Goal: Task Accomplishment & Management: Manage account settings

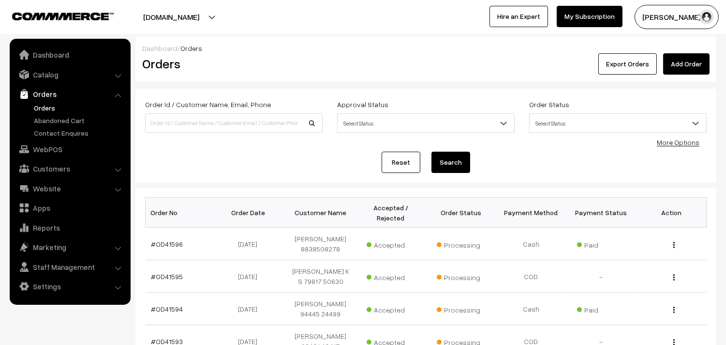
click at [41, 104] on link "Orders" at bounding box center [79, 108] width 96 height 10
click at [54, 73] on link "Catalog" at bounding box center [69, 74] width 115 height 17
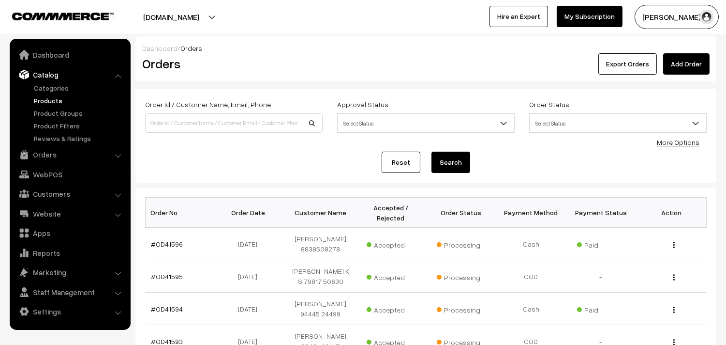
click at [48, 100] on link "Products" at bounding box center [79, 100] width 96 height 10
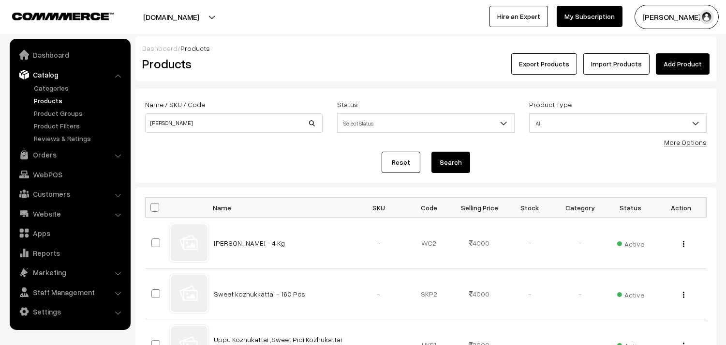
type input "[PERSON_NAME]"
click at [432, 151] on button "Search" at bounding box center [451, 161] width 39 height 21
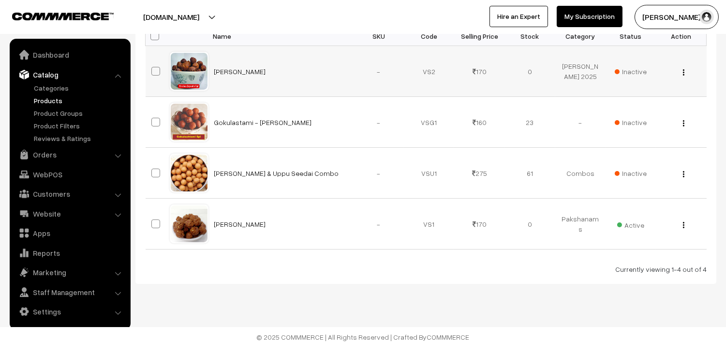
scroll to position [173, 0]
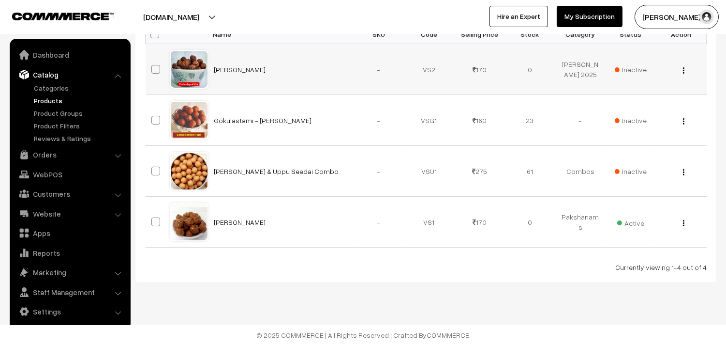
drag, startPoint x: 264, startPoint y: 219, endPoint x: 362, endPoint y: 50, distance: 194.9
click at [214, 216] on td "Vella Seedai" at bounding box center [281, 221] width 145 height 51
copy link "Vella Seedai"
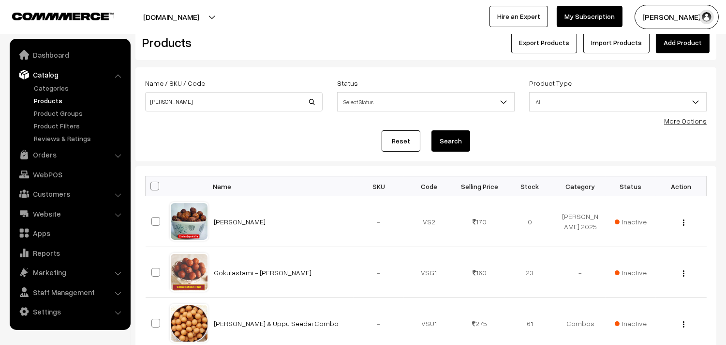
scroll to position [0, 0]
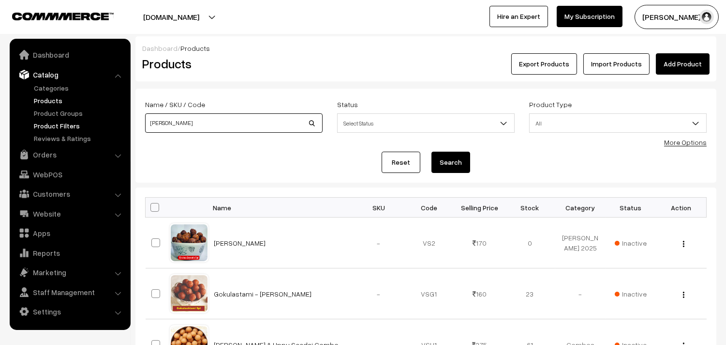
drag, startPoint x: 188, startPoint y: 126, endPoint x: 75, endPoint y: 121, distance: 113.4
click at [75, 121] on body "Thank you for showing interest. Our team will call you shortly. Close annamfood…" at bounding box center [363, 259] width 726 height 518
type input "m"
type input "Mullu Murukku"
click at [451, 165] on button "Search" at bounding box center [451, 161] width 39 height 21
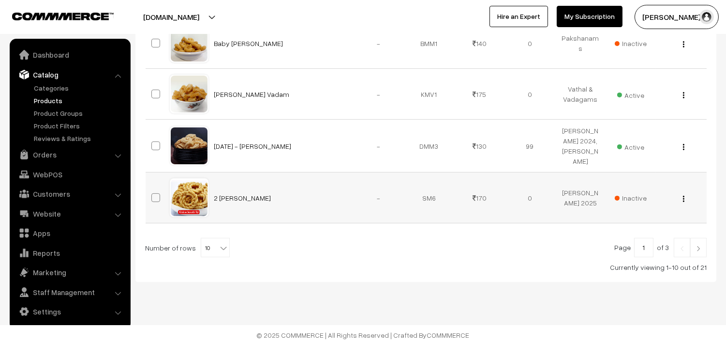
scroll to position [312, 0]
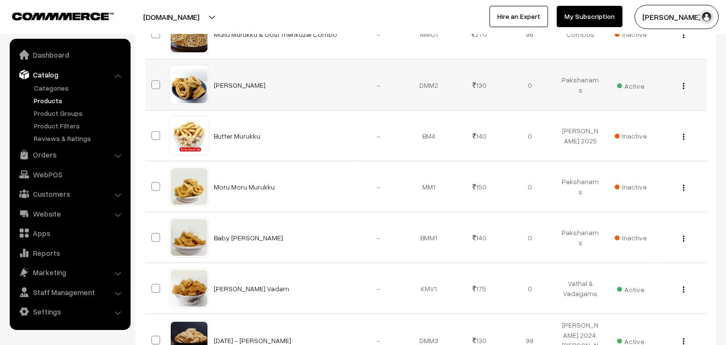
click at [684, 89] on img "button" at bounding box center [683, 86] width 1 height 6
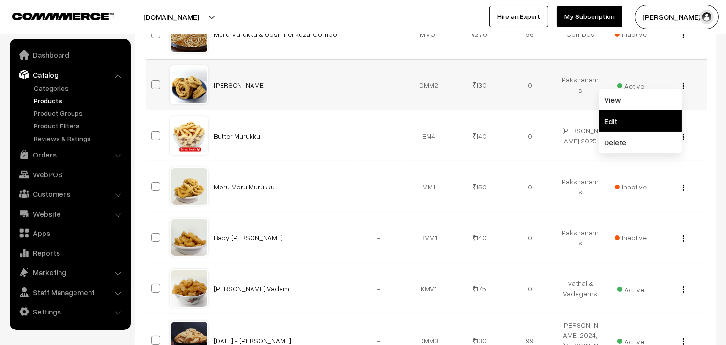
click at [629, 132] on link "Edit" at bounding box center [641, 120] width 82 height 21
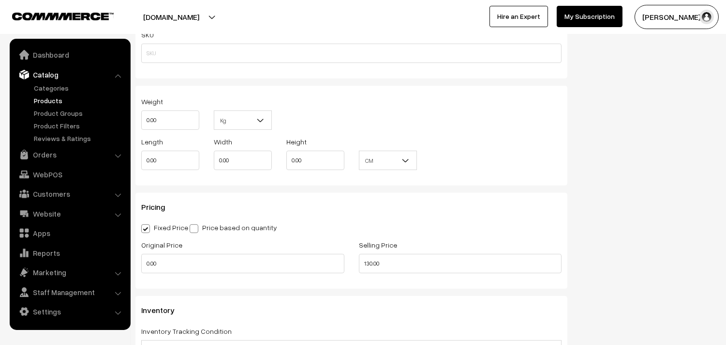
scroll to position [752, 0]
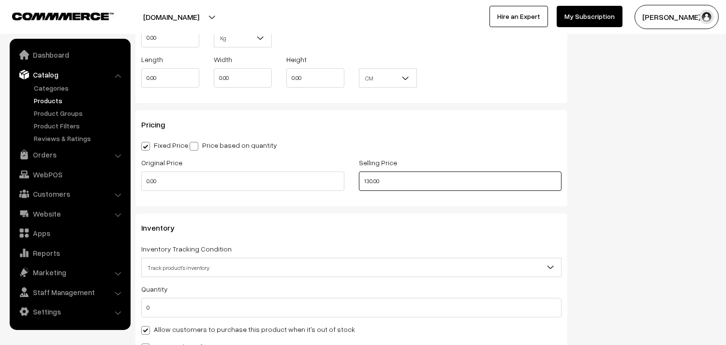
click at [296, 186] on div "Original Price 0.00 Selling Price 130.00" at bounding box center [351, 176] width 435 height 40
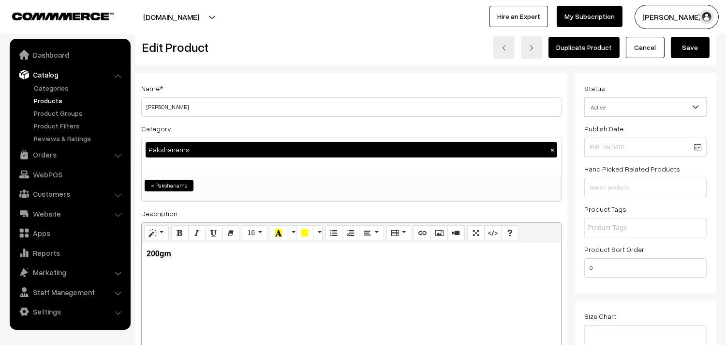
scroll to position [0, 0]
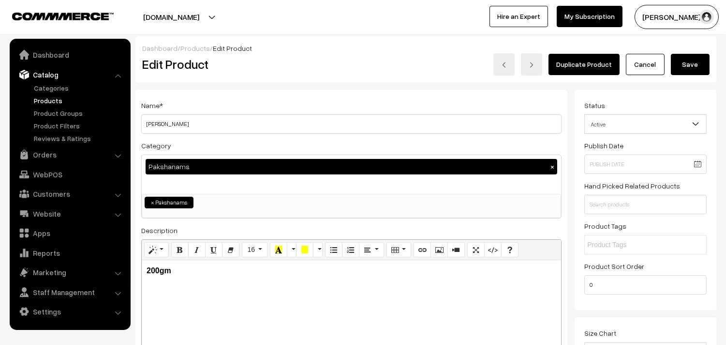
type input "140.00"
click at [685, 65] on button "Save" at bounding box center [690, 64] width 39 height 21
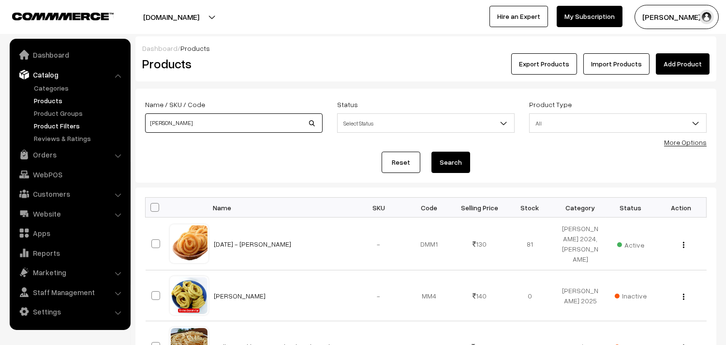
drag, startPoint x: 196, startPoint y: 128, endPoint x: 103, endPoint y: 100, distance: 97.5
type input "karaboondhi"
click at [443, 158] on button "Search" at bounding box center [451, 161] width 39 height 21
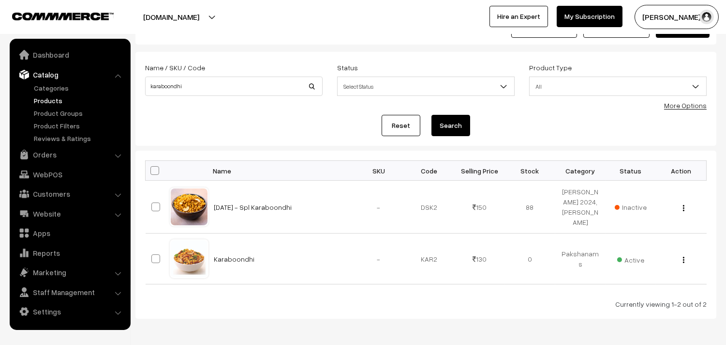
scroll to position [84, 0]
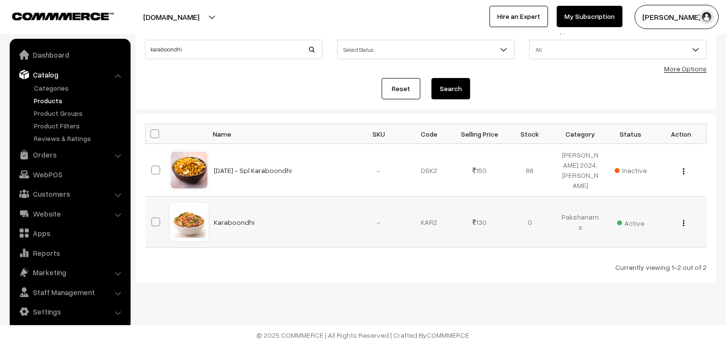
click at [683, 222] on img "button" at bounding box center [683, 223] width 1 height 6
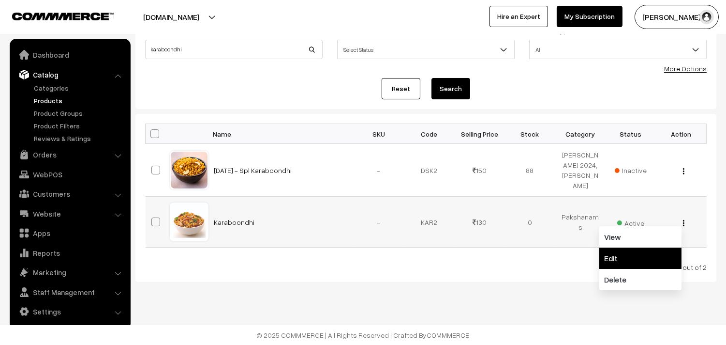
click at [637, 253] on link "Edit" at bounding box center [641, 257] width 82 height 21
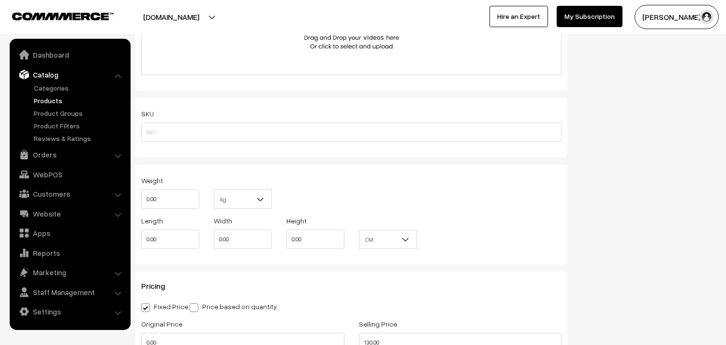
scroll to position [752, 0]
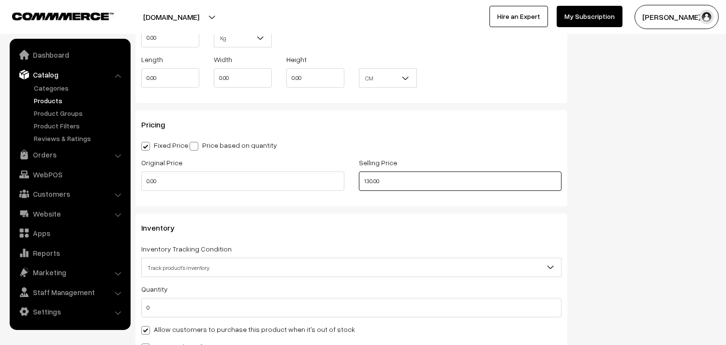
drag, startPoint x: 375, startPoint y: 181, endPoint x: 276, endPoint y: 170, distance: 99.9
click at [276, 170] on div "Original Price 0.00 Selling Price 130.00" at bounding box center [351, 176] width 435 height 40
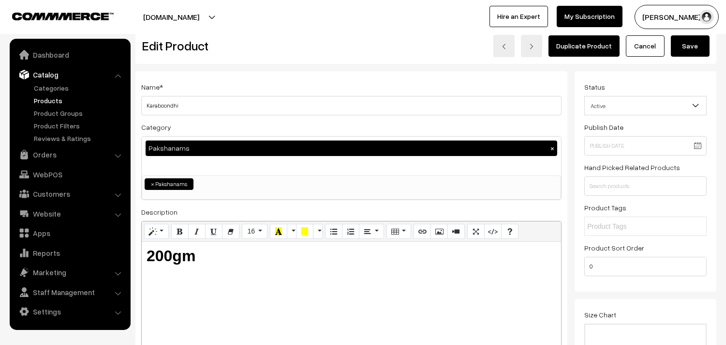
scroll to position [0, 0]
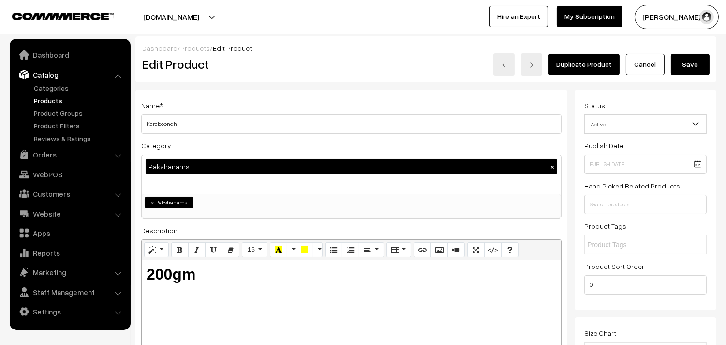
type input "140.00"
click at [700, 57] on button "Save" at bounding box center [690, 64] width 39 height 21
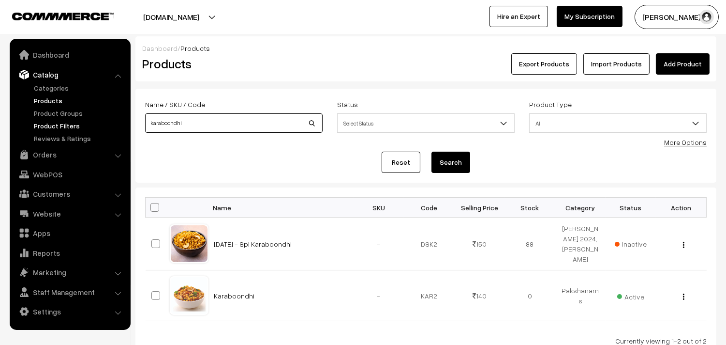
drag, startPoint x: 195, startPoint y: 125, endPoint x: 76, endPoint y: 128, distance: 118.1
click at [76, 128] on body "Thank you for showing interest. Our team will call you shortly. Close annamfood…" at bounding box center [363, 209] width 726 height 418
type input "Butter Murukku"
click at [448, 163] on button "Search" at bounding box center [451, 161] width 39 height 21
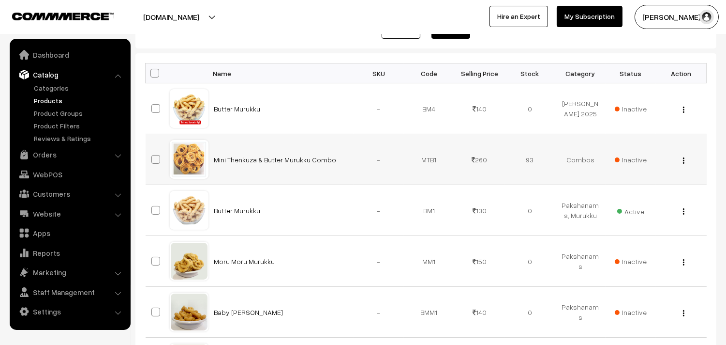
scroll to position [161, 0]
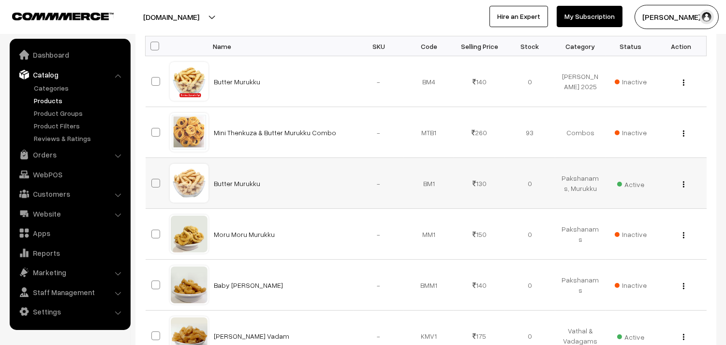
click at [683, 186] on img "button" at bounding box center [683, 184] width 1 height 6
click at [615, 214] on link "Edit" at bounding box center [641, 219] width 82 height 21
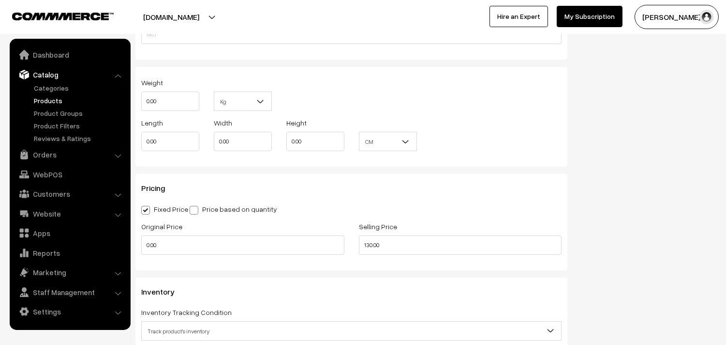
scroll to position [806, 0]
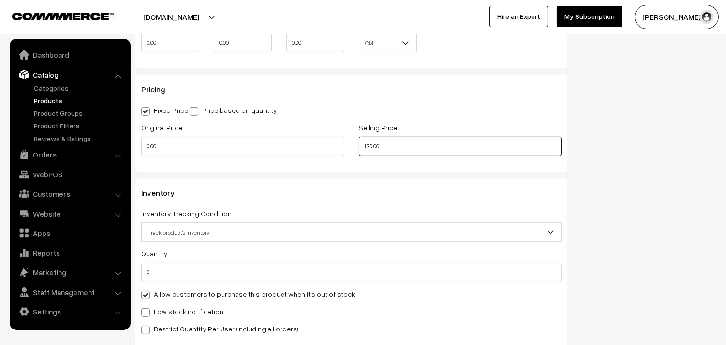
drag, startPoint x: 344, startPoint y: 147, endPoint x: 304, endPoint y: 147, distance: 39.7
click at [304, 147] on div "Original Price 0.00 Selling Price 130.00" at bounding box center [351, 141] width 435 height 40
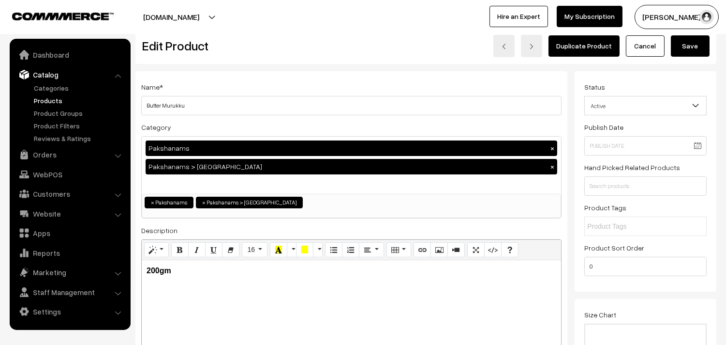
scroll to position [0, 0]
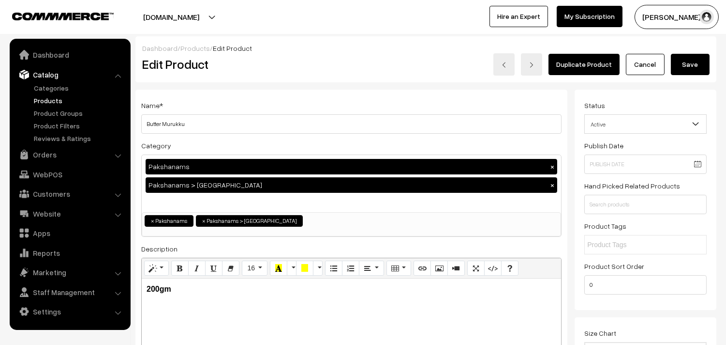
type input "140.00"
click at [686, 73] on button "Save" at bounding box center [690, 64] width 39 height 21
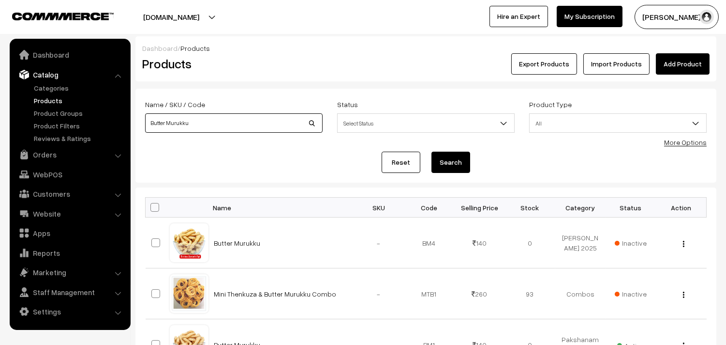
drag, startPoint x: 134, startPoint y: 112, endPoint x: 40, endPoint y: 97, distance: 95.1
type input "Oosi Thenkuzal"
click at [457, 161] on button "Search" at bounding box center [451, 161] width 39 height 21
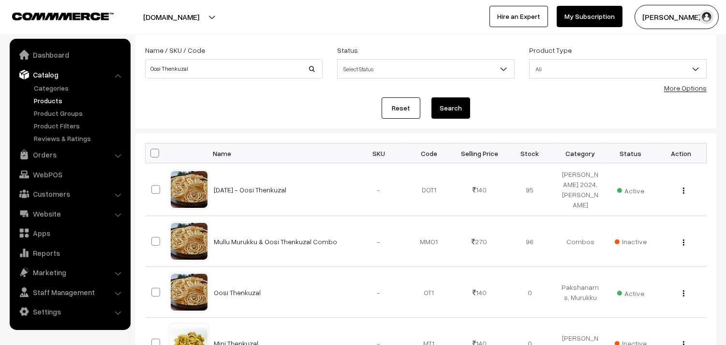
scroll to position [54, 0]
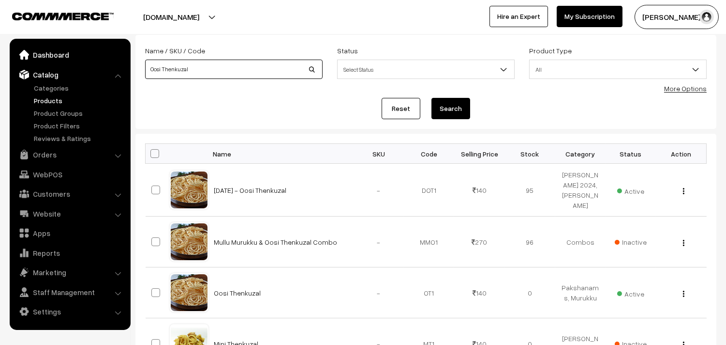
drag, startPoint x: 191, startPoint y: 75, endPoint x: 37, endPoint y: 59, distance: 154.2
type input "n"
type input "Mini Thenkuzal 200gm"
click at [461, 112] on button "Search" at bounding box center [451, 108] width 39 height 21
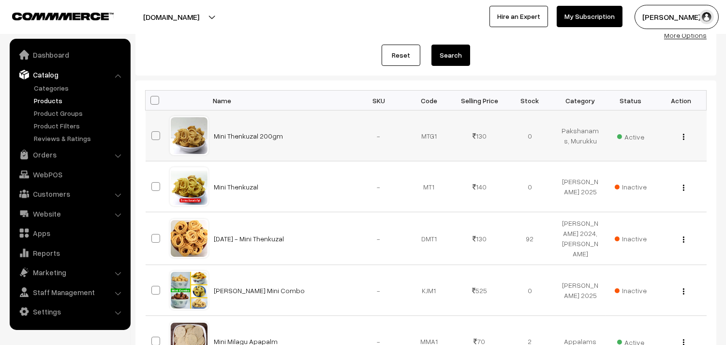
scroll to position [107, 0]
click at [683, 136] on img "button" at bounding box center [683, 136] width 1 height 6
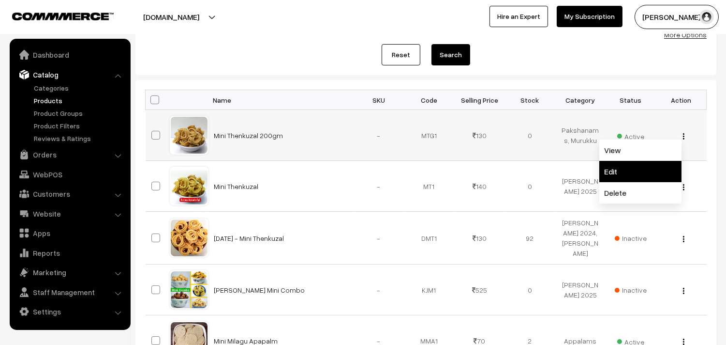
click at [641, 168] on link "Edit" at bounding box center [641, 171] width 82 height 21
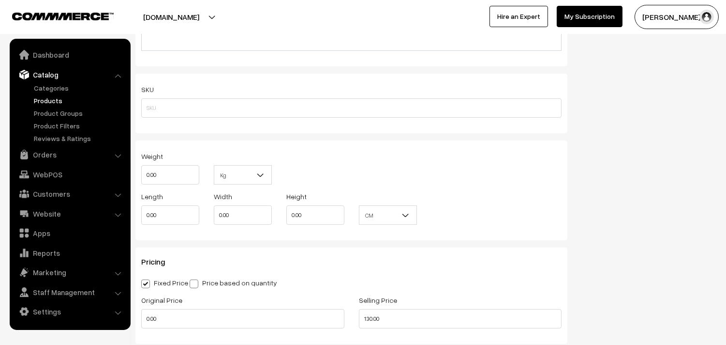
scroll to position [645, 0]
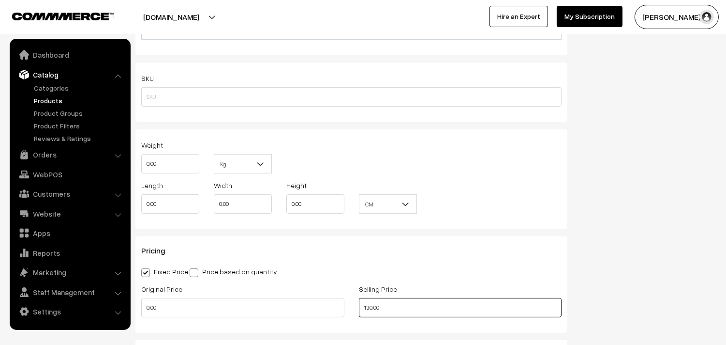
drag, startPoint x: 371, startPoint y: 310, endPoint x: 282, endPoint y: 296, distance: 90.1
click at [287, 301] on div "Original Price 0.00 Selling Price 130.00" at bounding box center [351, 303] width 435 height 40
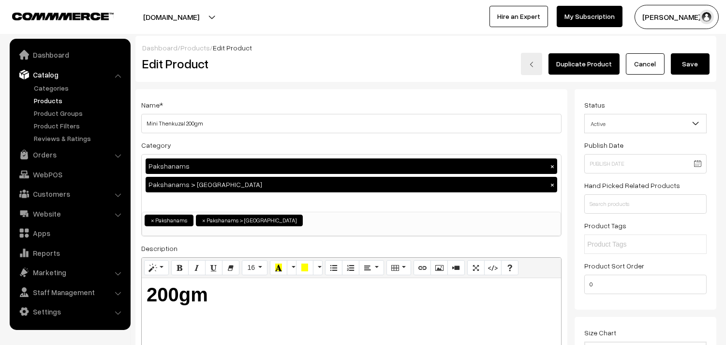
scroll to position [0, 0]
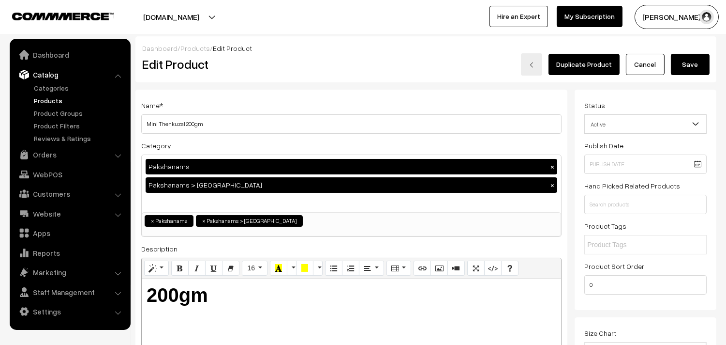
type input "140.00"
click at [704, 61] on button "Save" at bounding box center [690, 64] width 39 height 21
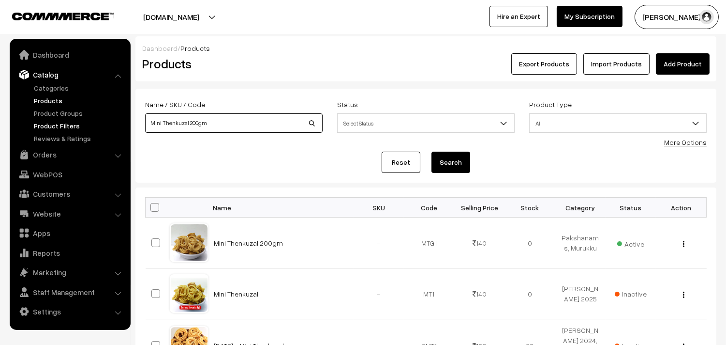
drag, startPoint x: 204, startPoint y: 128, endPoint x: 48, endPoint y: 121, distance: 155.5
type input "s"
type input "sp thattai"
click at [432, 151] on button "Search" at bounding box center [451, 161] width 39 height 21
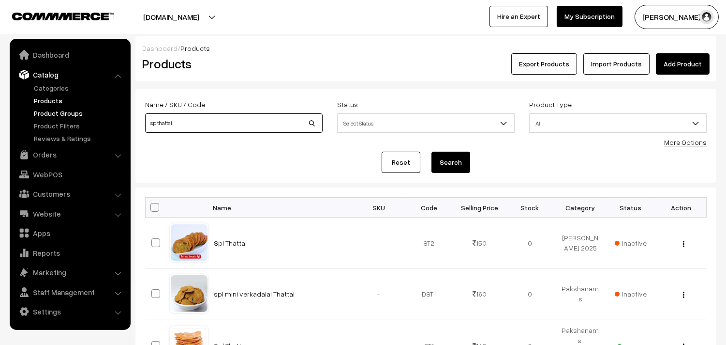
drag, startPoint x: 167, startPoint y: 117, endPoint x: 83, endPoint y: 118, distance: 84.2
type input "spl mixture"
click at [446, 166] on button "Search" at bounding box center [451, 161] width 39 height 21
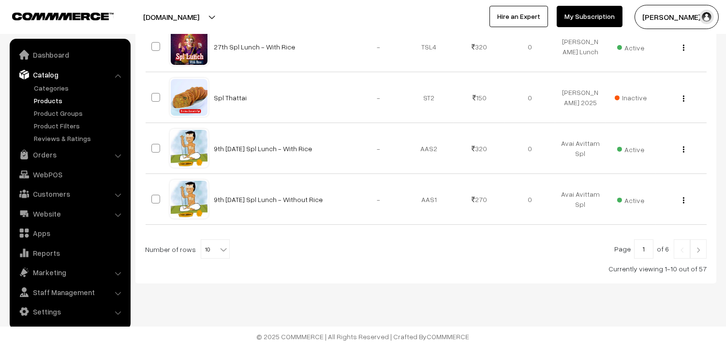
scroll to position [515, 0]
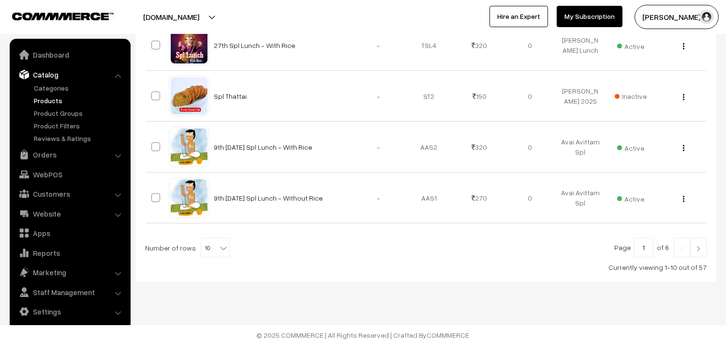
click at [208, 247] on span "10" at bounding box center [215, 247] width 28 height 19
select select "90"
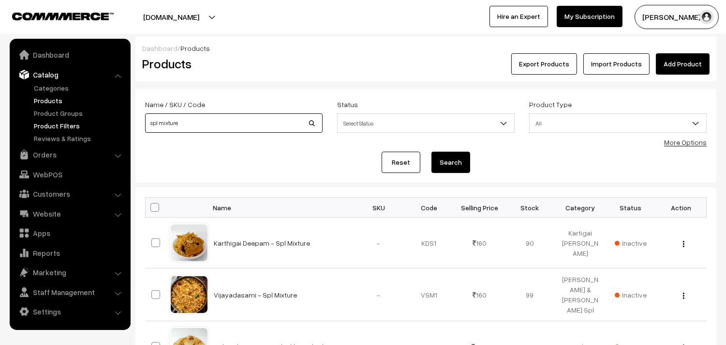
drag, startPoint x: 157, startPoint y: 121, endPoint x: 101, endPoint y: 121, distance: 56.6
type input "r"
type input "ribbon"
click at [432, 151] on button "Search" at bounding box center [451, 161] width 39 height 21
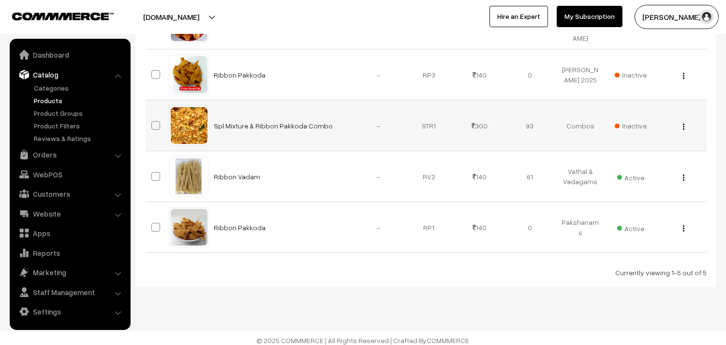
scroll to position [236, 0]
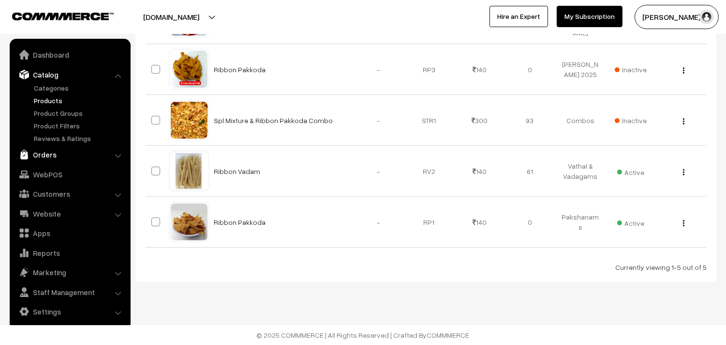
click at [44, 151] on link "Orders" at bounding box center [69, 154] width 115 height 17
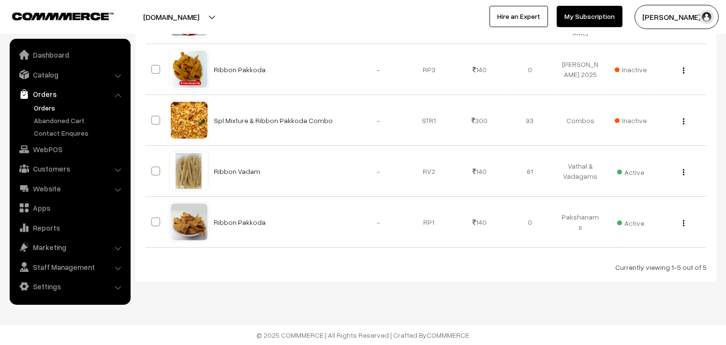
click at [50, 111] on link "Orders" at bounding box center [79, 108] width 96 height 10
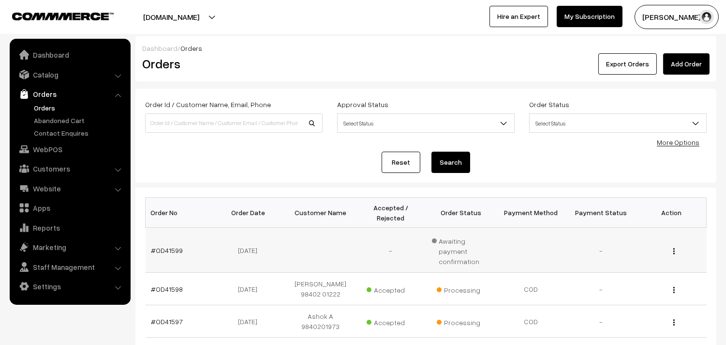
click at [675, 247] on button "button" at bounding box center [674, 251] width 2 height 8
click at [625, 260] on link "View" at bounding box center [631, 264] width 82 height 21
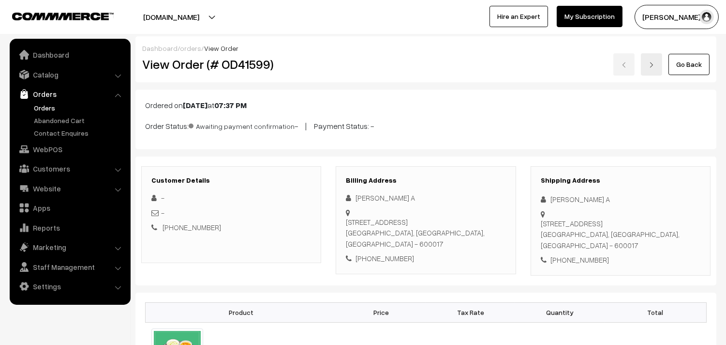
click at [694, 66] on link "Go Back" at bounding box center [689, 64] width 41 height 21
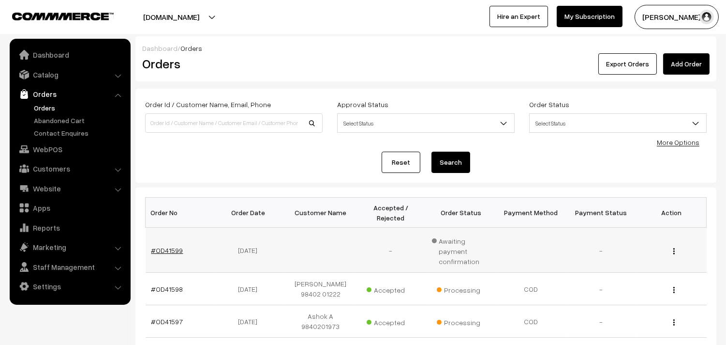
click at [158, 246] on link "#OD41599" at bounding box center [167, 250] width 32 height 8
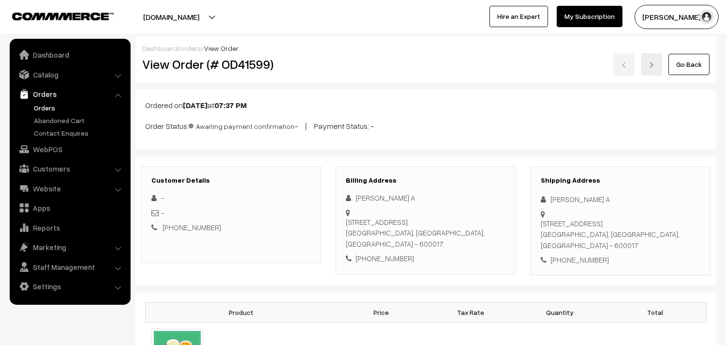
click at [47, 106] on link "Orders" at bounding box center [79, 108] width 96 height 10
